Goal: Transaction & Acquisition: Purchase product/service

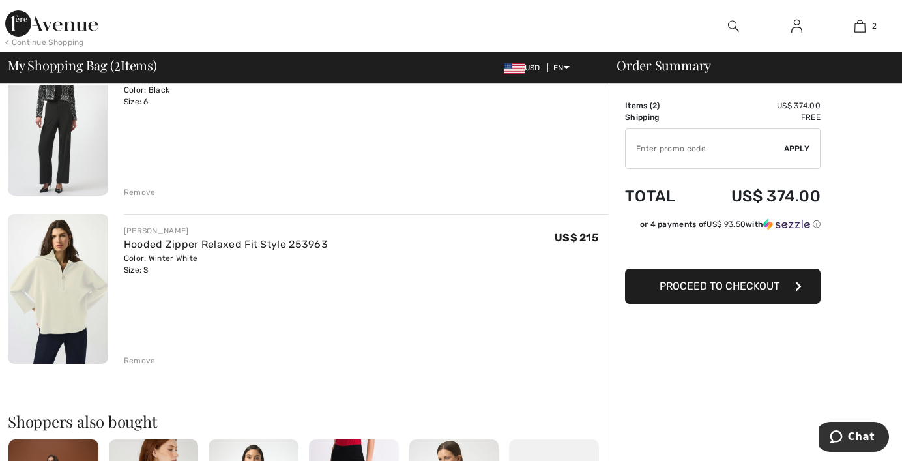
scroll to position [130, 0]
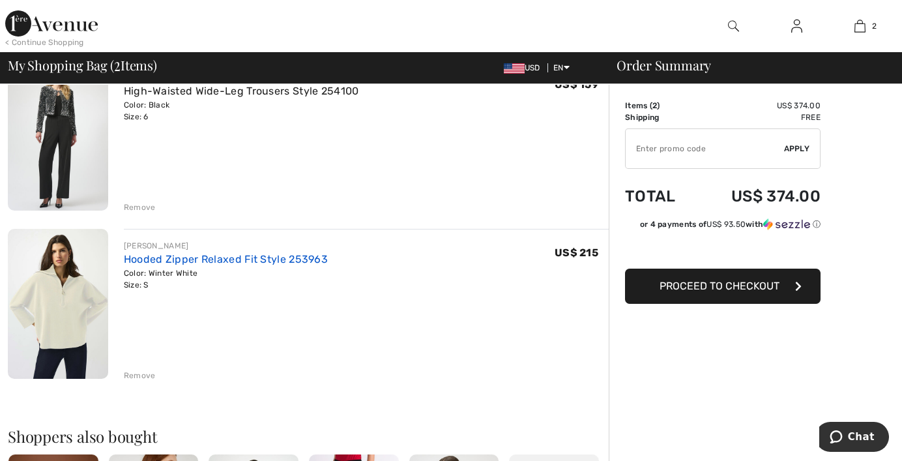
click at [188, 260] on link "Hooded Zipper Relaxed Fit Style 253963" at bounding box center [226, 259] width 204 height 12
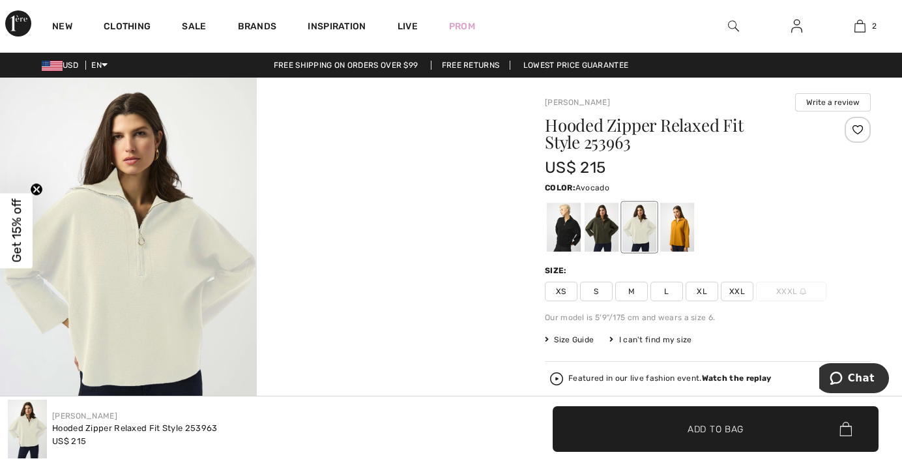
click at [593, 220] on div at bounding box center [601, 227] width 34 height 49
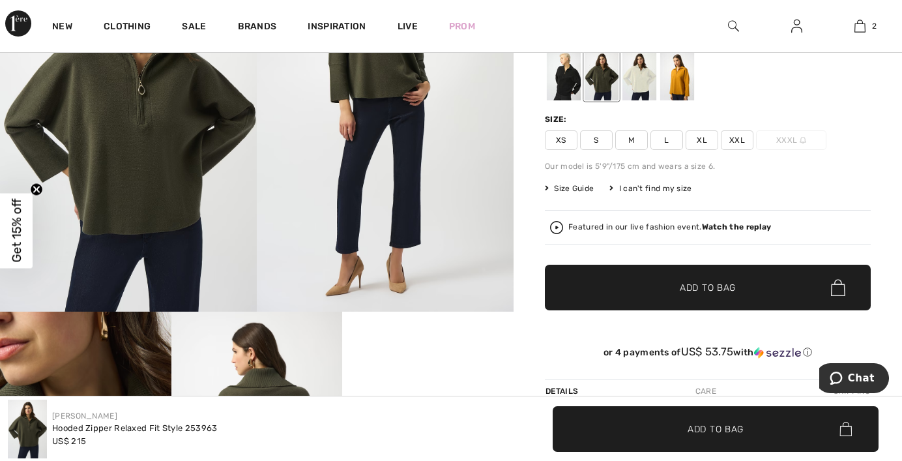
scroll to position [130, 0]
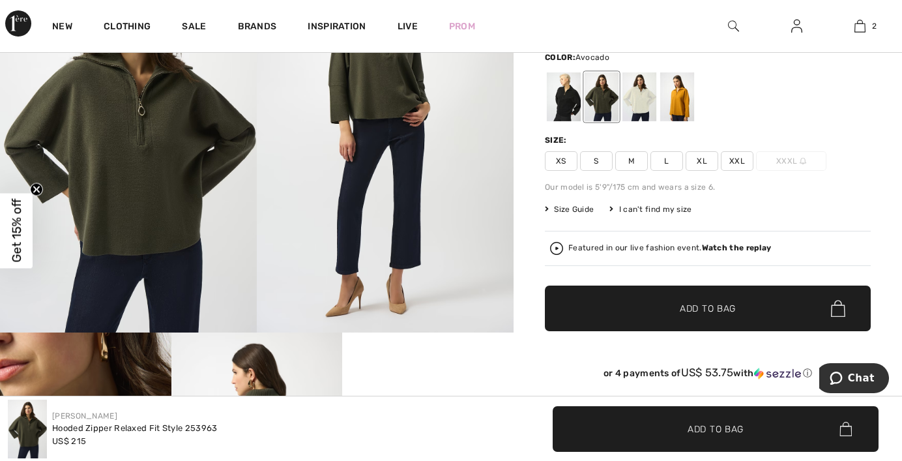
click at [585, 203] on div "Hooded Zipper Relaxed Fit Style 253963 US$ 215 Color: Avocado Size: XS S M L XL…" at bounding box center [708, 192] width 326 height 413
click at [584, 210] on span "Size Guide" at bounding box center [569, 209] width 49 height 12
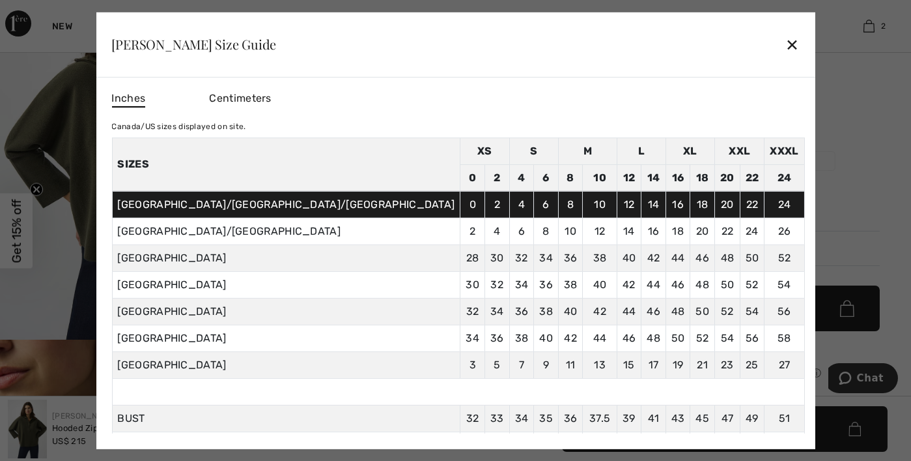
click at [786, 45] on div "✕" at bounding box center [793, 44] width 14 height 27
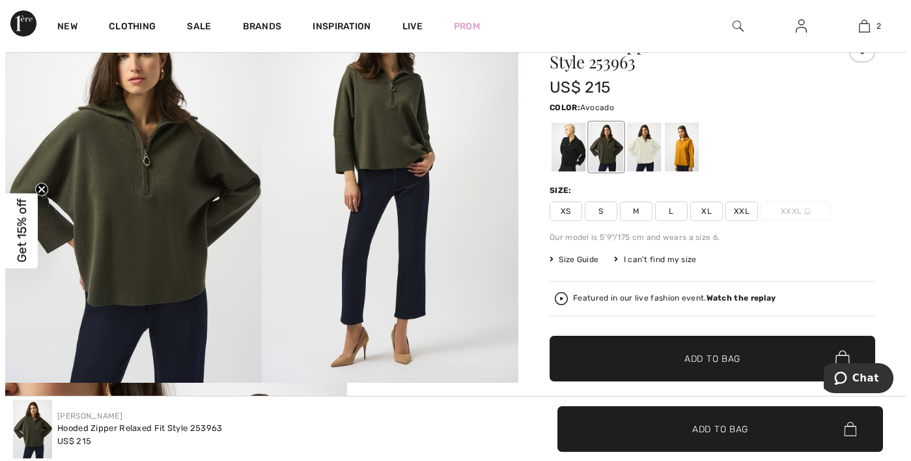
scroll to position [65, 0]
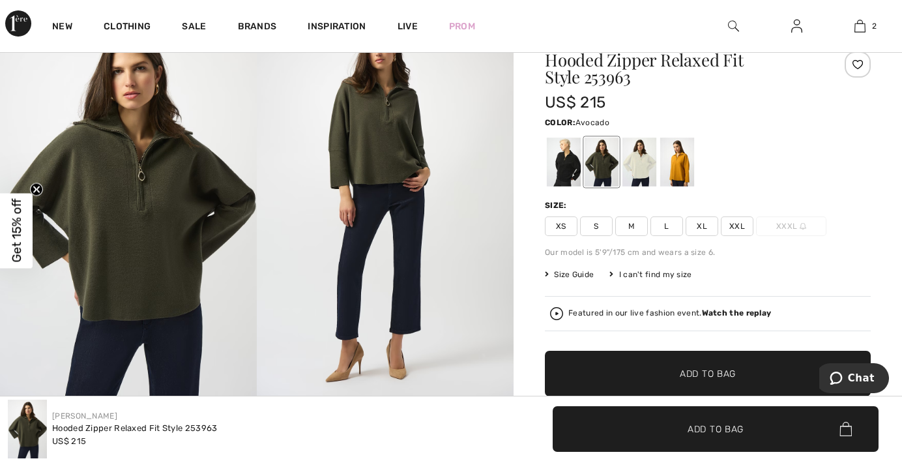
click at [563, 224] on span "XS" at bounding box center [561, 226] width 33 height 20
click at [642, 151] on div at bounding box center [639, 161] width 34 height 49
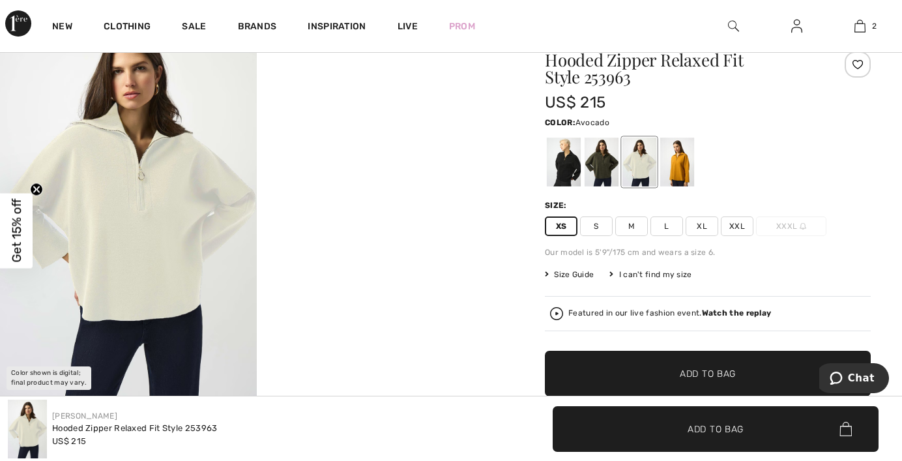
click at [601, 170] on div at bounding box center [601, 161] width 34 height 49
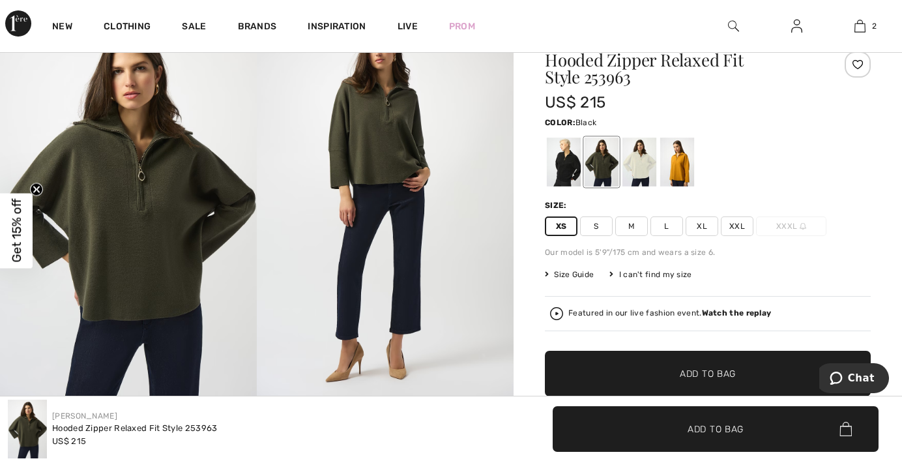
click at [572, 170] on div at bounding box center [564, 161] width 34 height 49
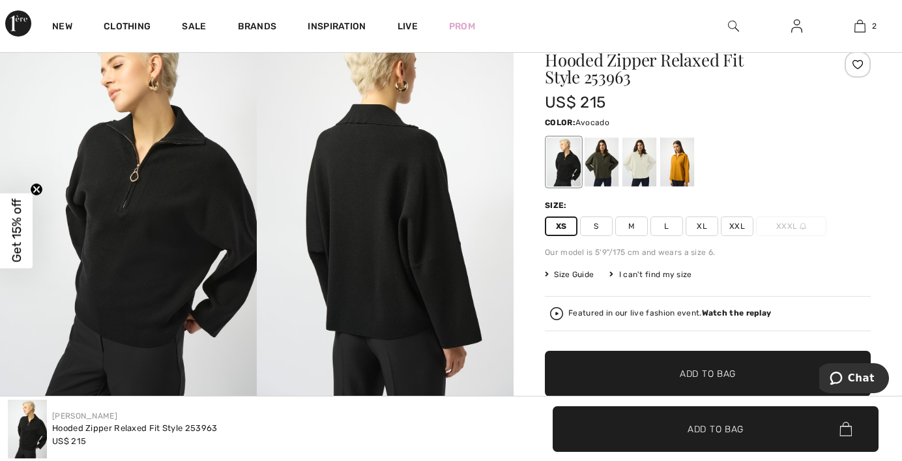
click at [595, 167] on div at bounding box center [601, 161] width 34 height 49
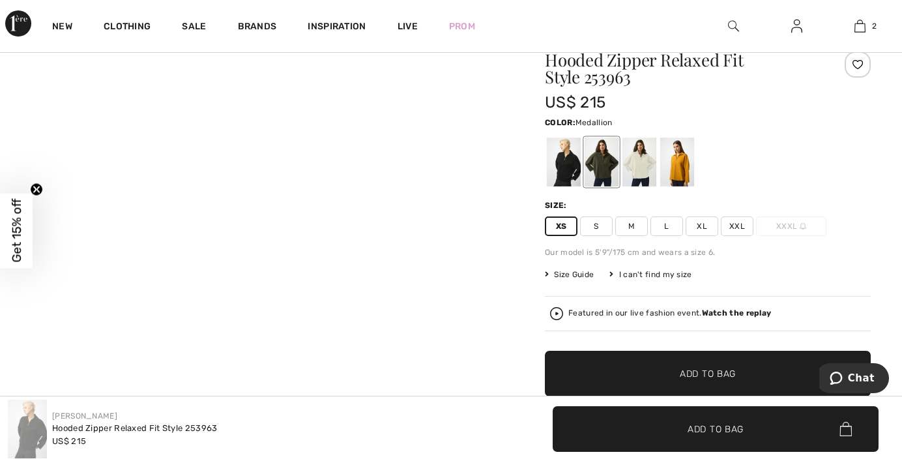
click at [683, 165] on div at bounding box center [677, 161] width 34 height 49
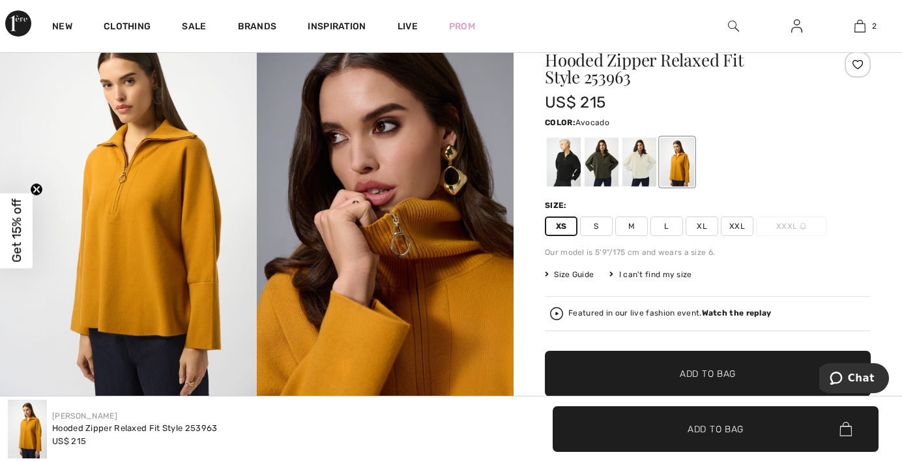
click at [608, 168] on div at bounding box center [601, 161] width 34 height 49
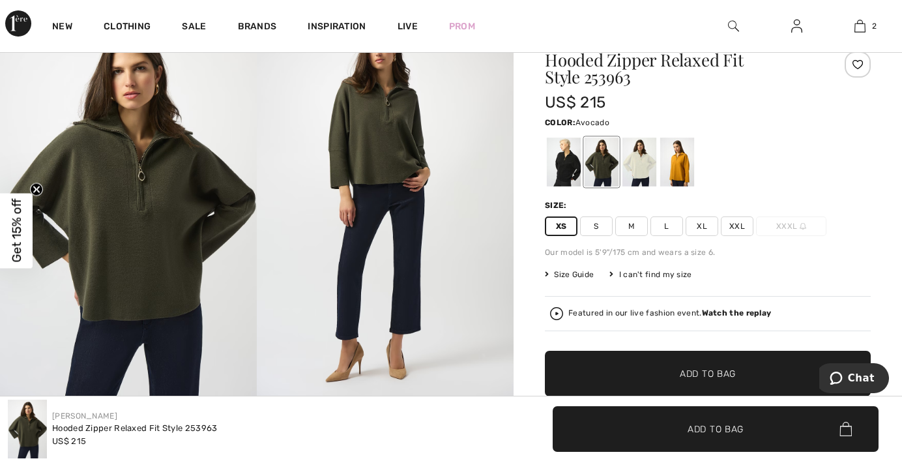
click at [177, 201] on img at bounding box center [128, 204] width 257 height 385
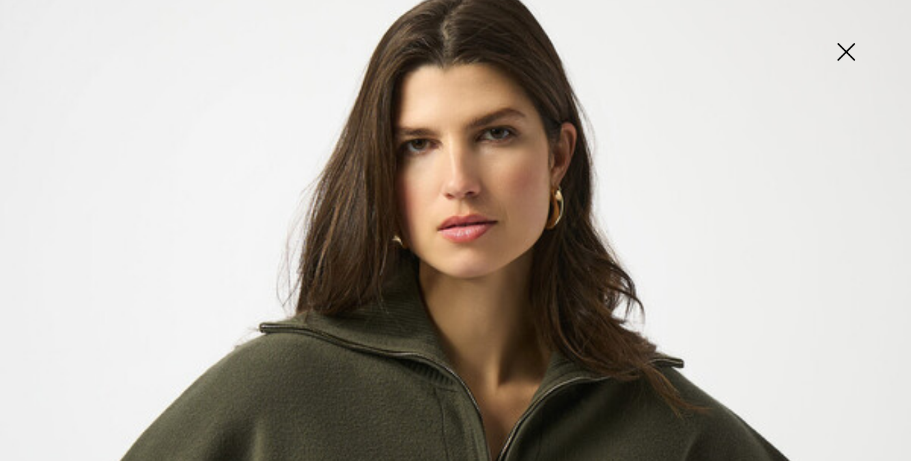
click at [848, 49] on img at bounding box center [846, 53] width 65 height 67
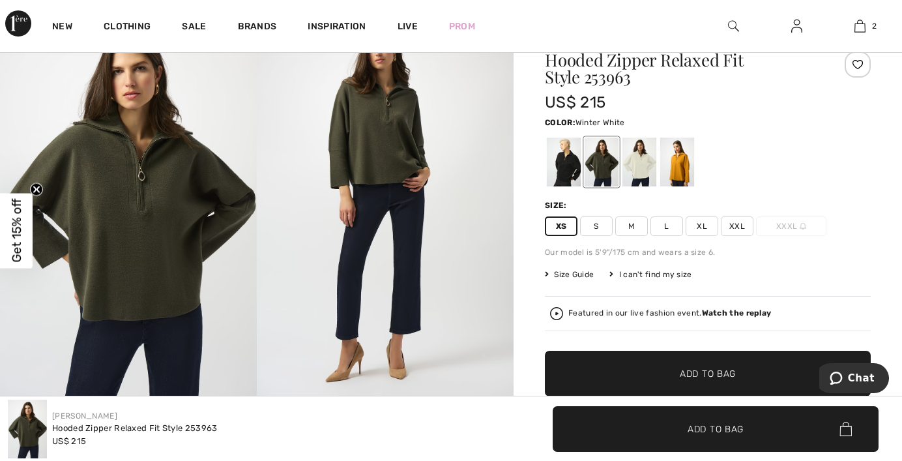
click at [631, 164] on div at bounding box center [639, 161] width 34 height 49
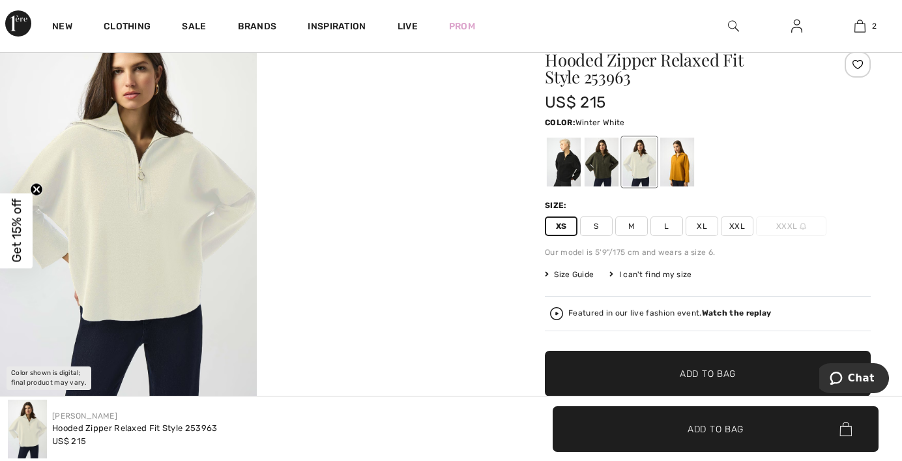
click at [135, 240] on img at bounding box center [128, 204] width 257 height 385
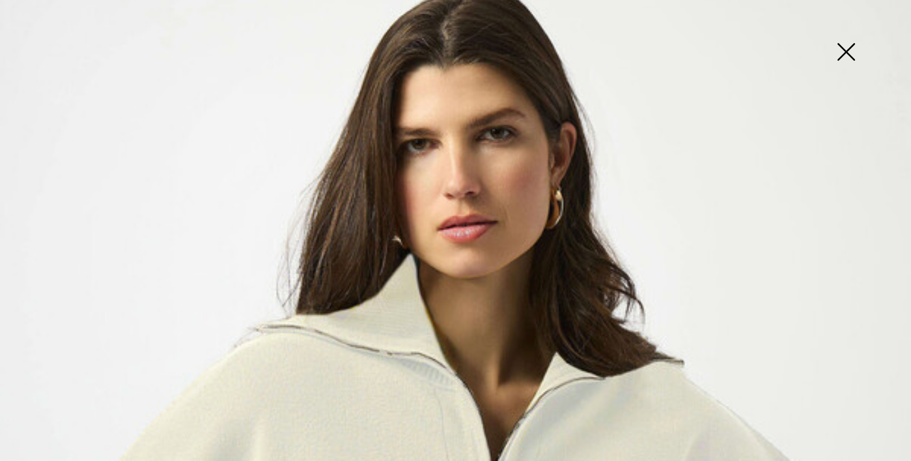
click at [838, 46] on img at bounding box center [846, 53] width 65 height 67
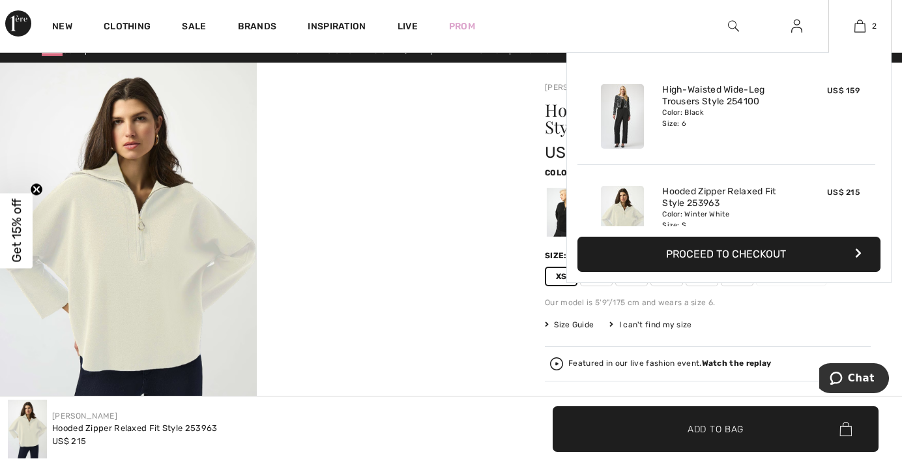
scroll to position [0, 0]
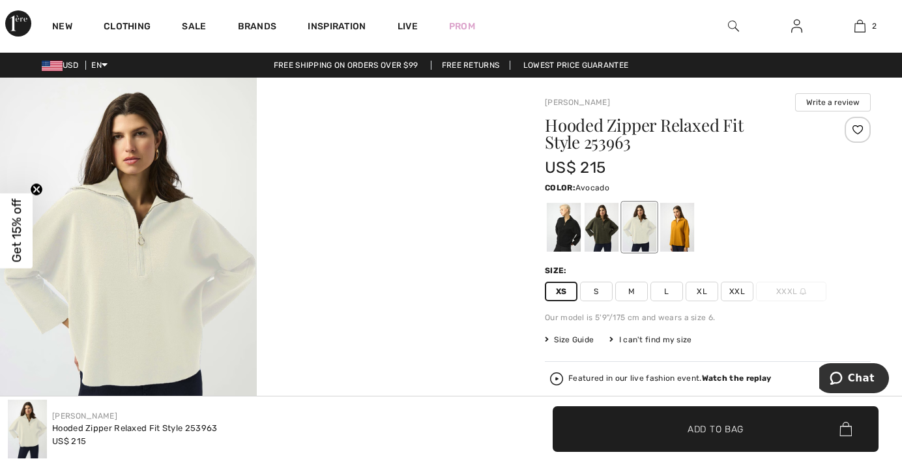
click at [602, 230] on div at bounding box center [601, 227] width 34 height 49
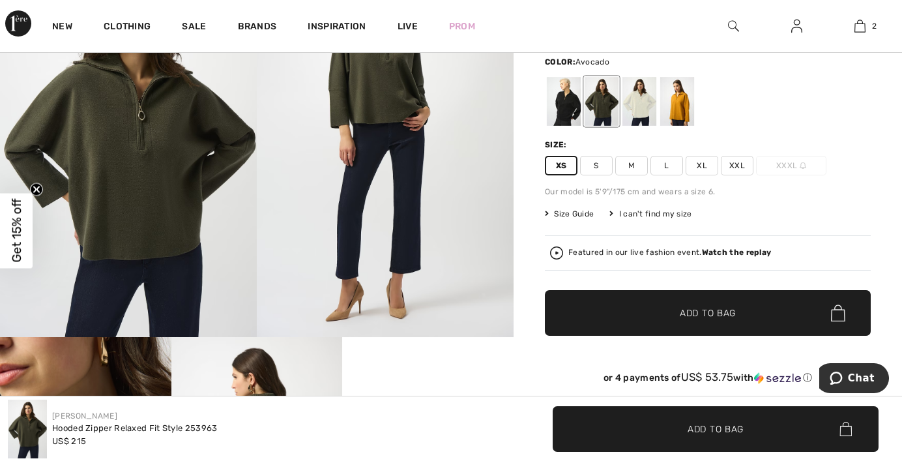
scroll to position [130, 0]
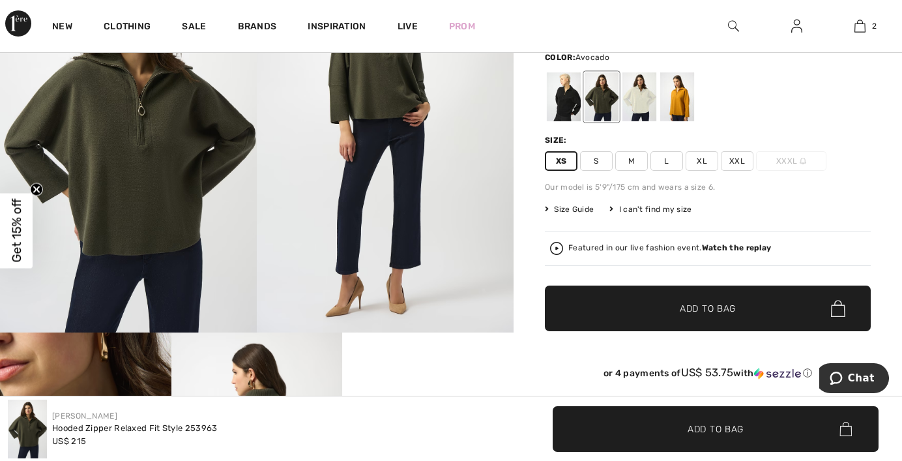
click at [698, 302] on span "Add to Bag" at bounding box center [707, 309] width 56 height 14
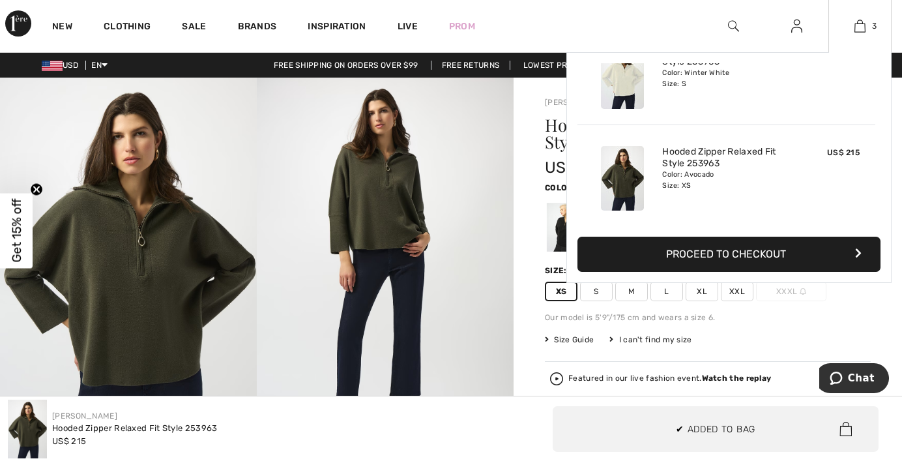
scroll to position [76, 0]
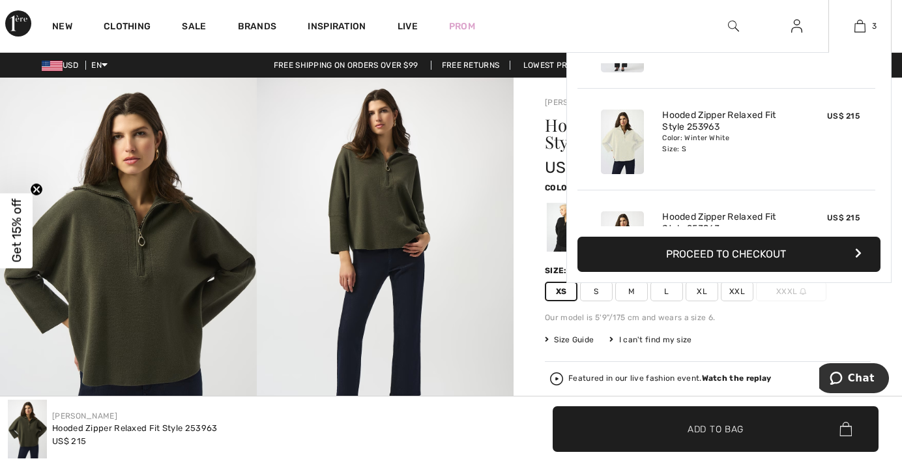
click at [754, 255] on button "Proceed to Checkout" at bounding box center [728, 253] width 303 height 35
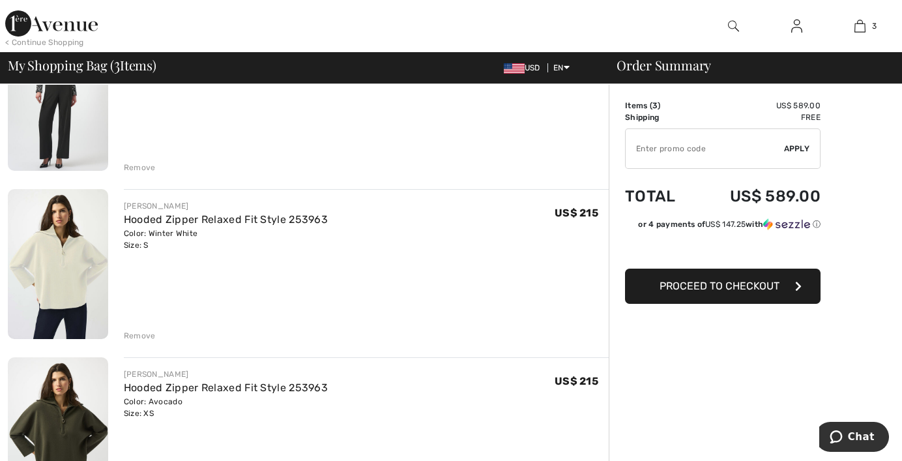
scroll to position [195, 0]
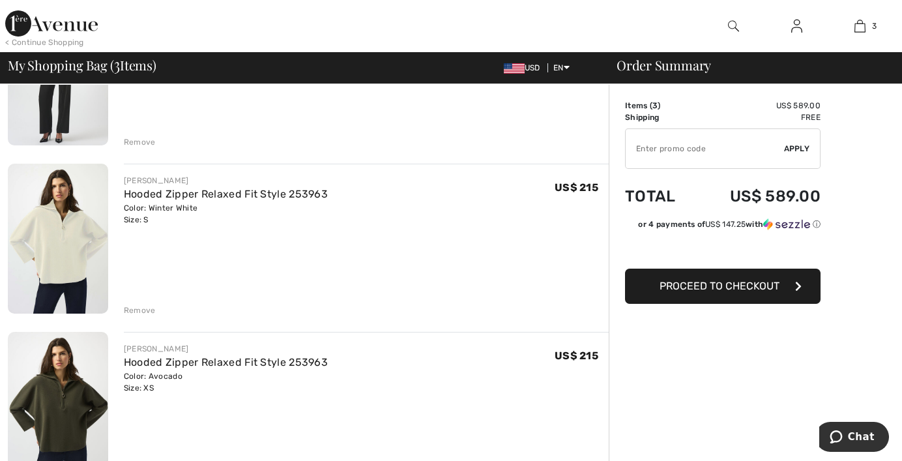
click at [142, 311] on div "Remove" at bounding box center [140, 310] width 32 height 12
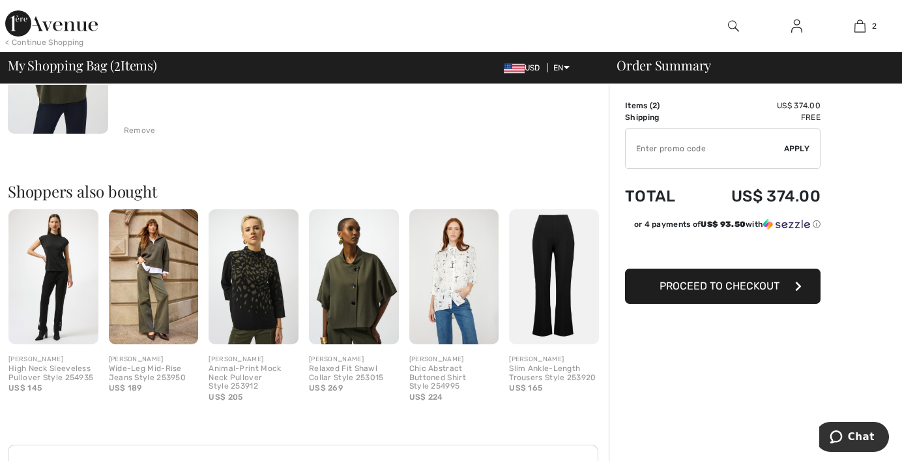
scroll to position [456, 0]
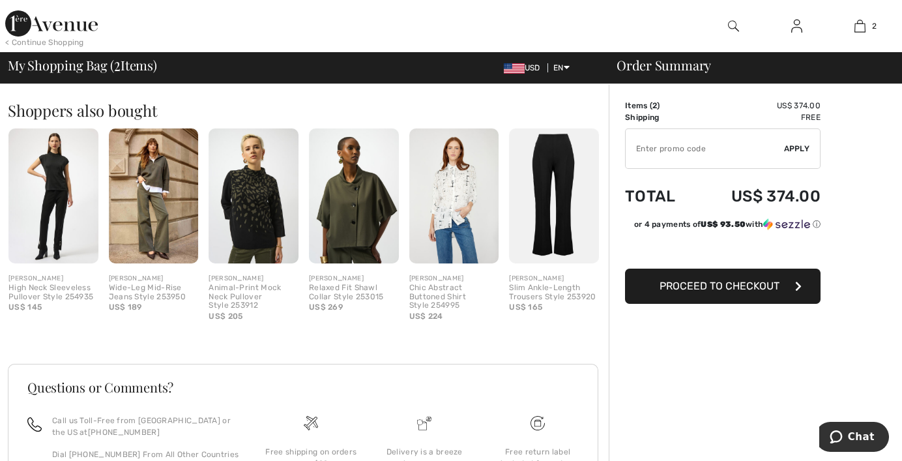
click at [268, 212] on img at bounding box center [253, 195] width 90 height 134
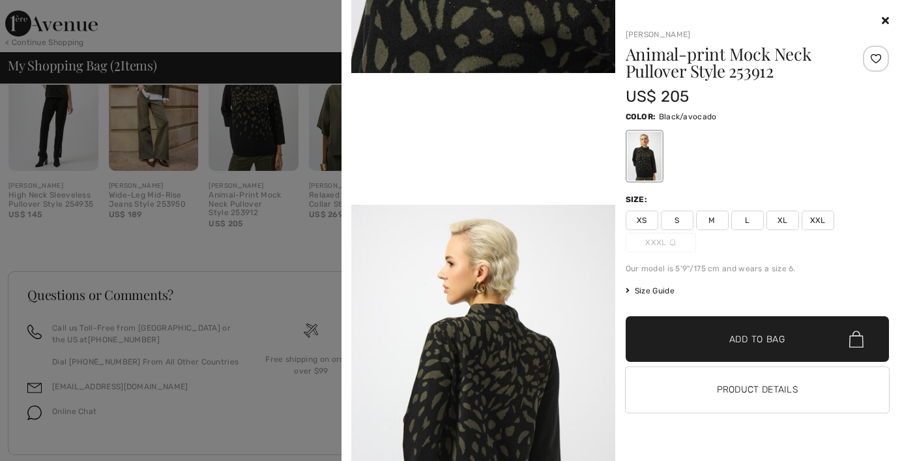
scroll to position [575, 0]
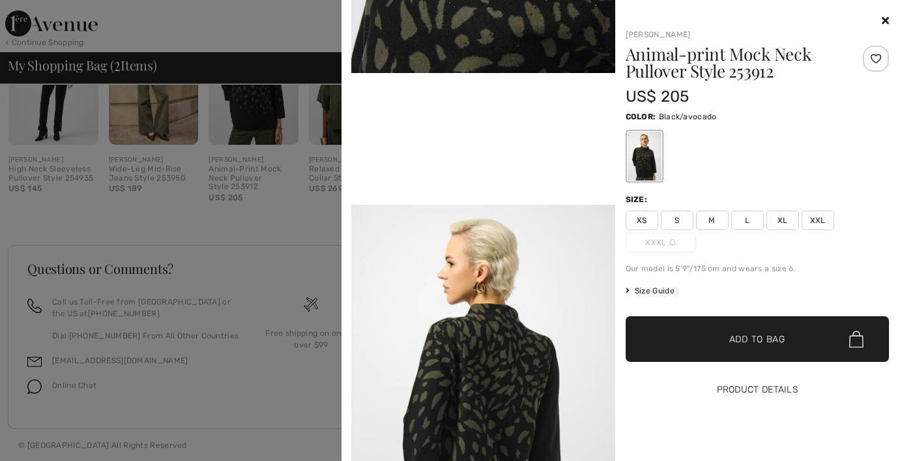
click at [797, 384] on button "Product Details" at bounding box center [757, 390] width 264 height 46
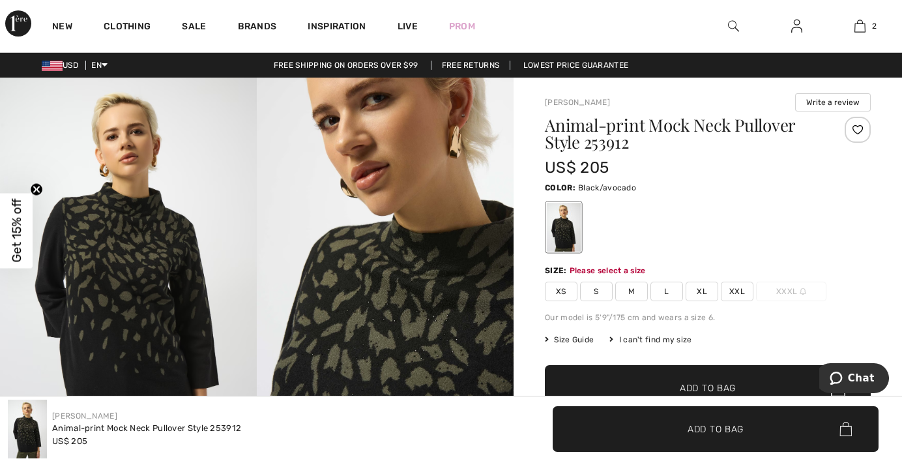
click at [602, 292] on span "S" at bounding box center [596, 291] width 33 height 20
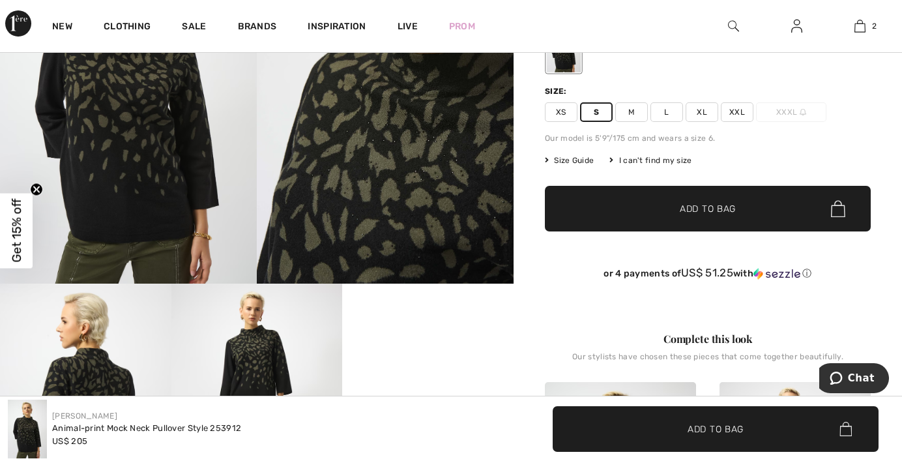
scroll to position [195, 0]
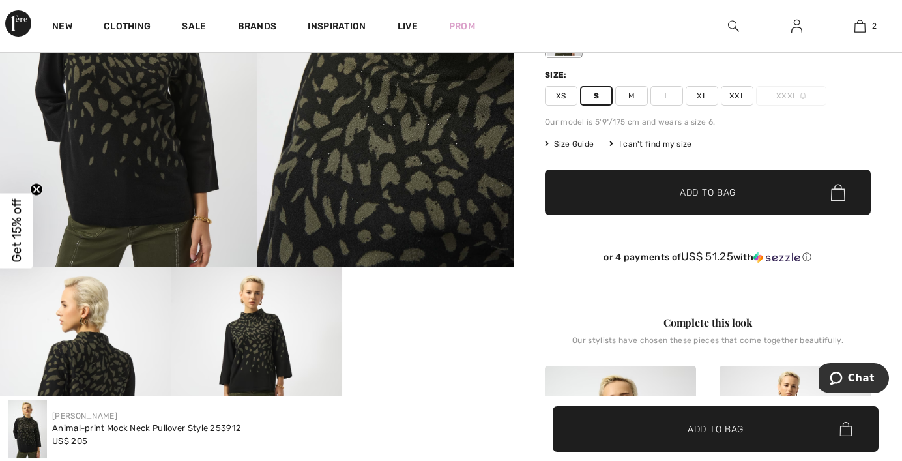
click at [721, 198] on span "Add to Bag" at bounding box center [707, 193] width 56 height 14
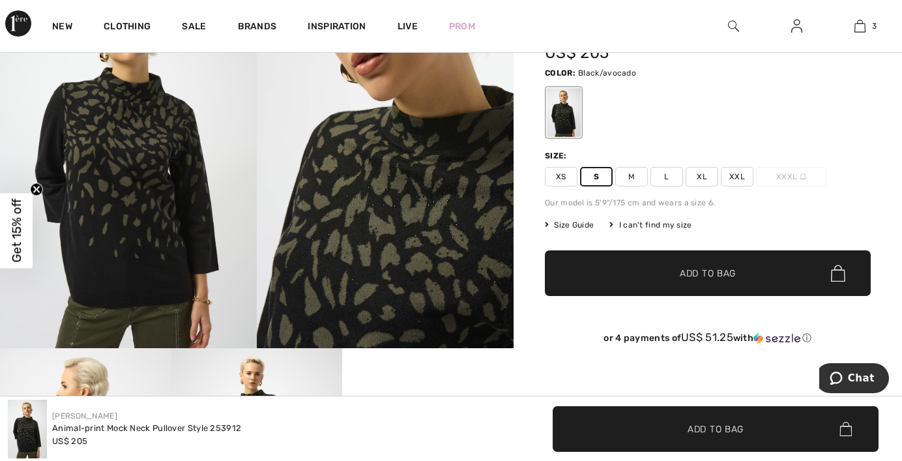
scroll to position [0, 0]
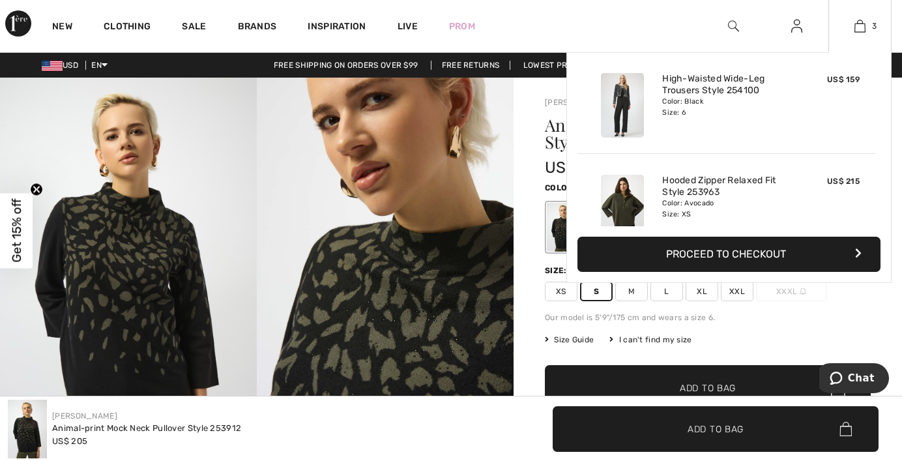
click at [735, 255] on button "Proceed to Checkout" at bounding box center [728, 253] width 303 height 35
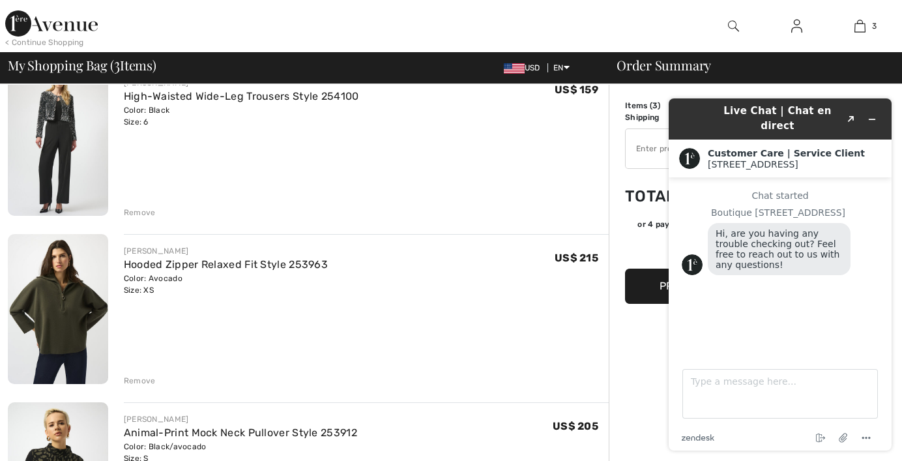
scroll to position [130, 0]
